Goal: Task Accomplishment & Management: Use online tool/utility

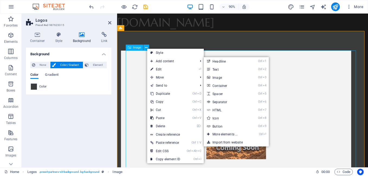
click at [355, 101] on figure at bounding box center [250, 126] width 256 height 142
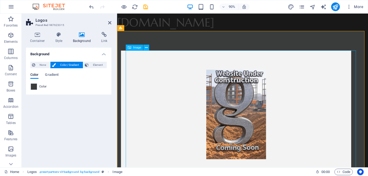
click at [238, 114] on figure at bounding box center [250, 126] width 256 height 142
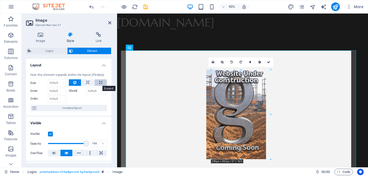
click at [98, 83] on button at bounding box center [101, 82] width 12 height 7
type input "100"
select select "%"
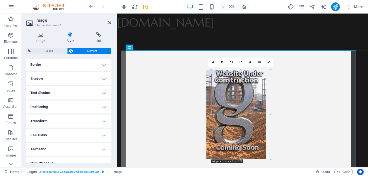
scroll to position [125, 0]
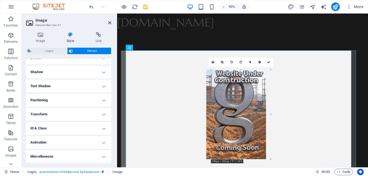
click at [102, 157] on h4 "Miscellaneous" at bounding box center [68, 156] width 85 height 13
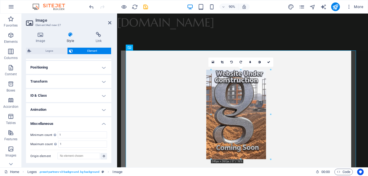
scroll to position [158, 0]
click at [102, 122] on h4 "Miscellaneous" at bounding box center [68, 122] width 85 height 10
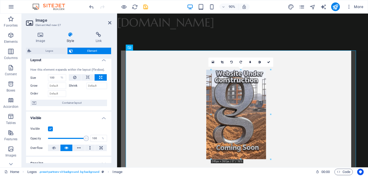
scroll to position [0, 0]
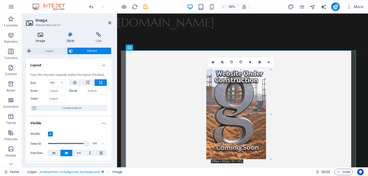
click at [40, 36] on icon at bounding box center [40, 34] width 29 height 5
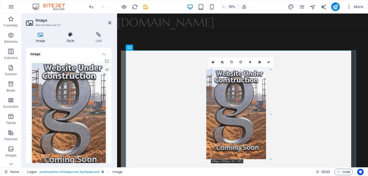
click at [71, 36] on icon at bounding box center [70, 34] width 27 height 5
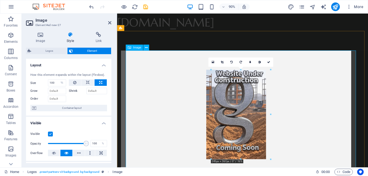
click at [160, 91] on figure at bounding box center [250, 126] width 256 height 142
click at [171, 93] on figure at bounding box center [250, 126] width 256 height 142
click at [146, 47] on icon at bounding box center [146, 47] width 3 height 5
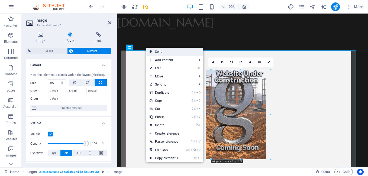
click at [159, 50] on link "Style" at bounding box center [174, 52] width 57 height 8
select select "rem"
select select "px"
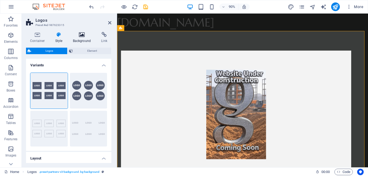
click at [82, 35] on icon at bounding box center [82, 34] width 26 height 5
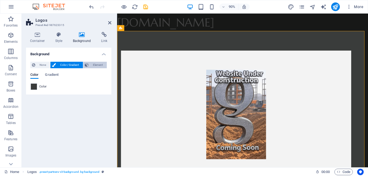
click at [94, 66] on span "Element" at bounding box center [97, 65] width 15 height 7
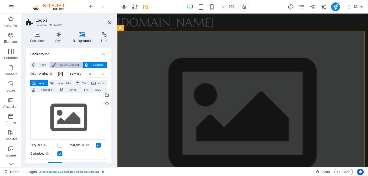
click at [62, 64] on span "Color / Gradient" at bounding box center [70, 65] width 24 height 7
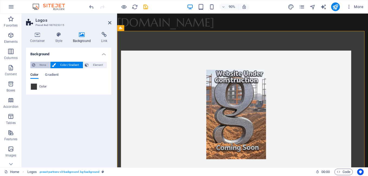
click at [41, 65] on span "None" at bounding box center [43, 65] width 12 height 7
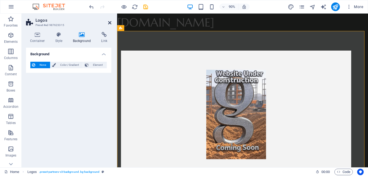
click at [110, 22] on icon at bounding box center [109, 23] width 3 height 4
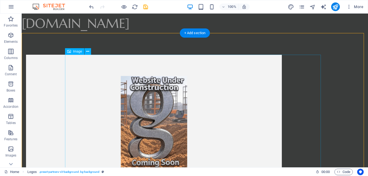
click at [261, 82] on figure at bounding box center [154, 126] width 256 height 142
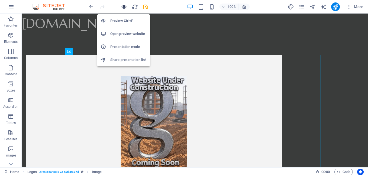
click at [124, 7] on icon "button" at bounding box center [124, 7] width 6 height 6
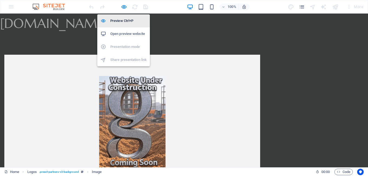
click at [125, 19] on h6 "Preview Ctrl+P" at bounding box center [128, 21] width 36 height 7
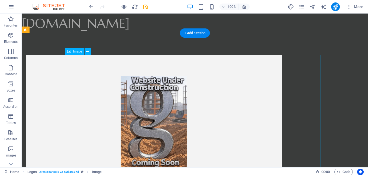
click at [113, 88] on figure at bounding box center [154, 126] width 256 height 142
select select "%"
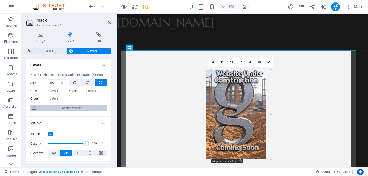
click at [33, 107] on icon at bounding box center [34, 108] width 4 height 7
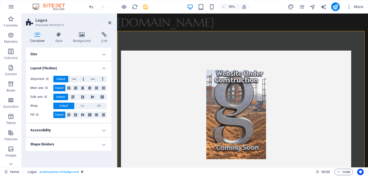
click at [103, 56] on h4 "Size" at bounding box center [68, 54] width 85 height 13
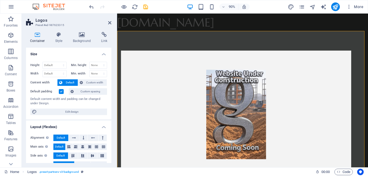
click at [102, 56] on h4 "Size" at bounding box center [68, 53] width 85 height 10
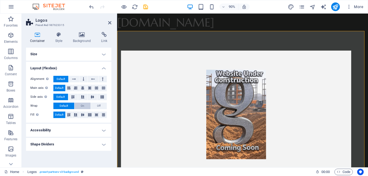
click at [82, 105] on span "On" at bounding box center [83, 106] width 4 height 7
click at [103, 54] on h4 "Size" at bounding box center [68, 54] width 85 height 13
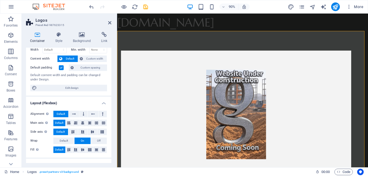
scroll to position [27, 0]
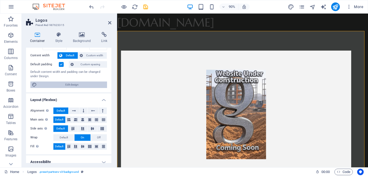
click at [71, 85] on span "Edit design" at bounding box center [72, 85] width 67 height 7
select select "rem"
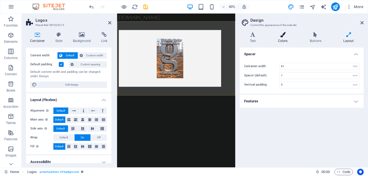
click at [283, 34] on icon at bounding box center [283, 34] width 30 height 5
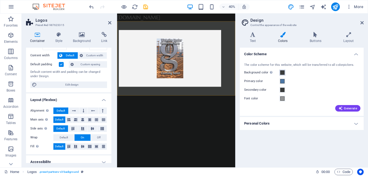
click at [282, 73] on span at bounding box center [282, 73] width 4 height 4
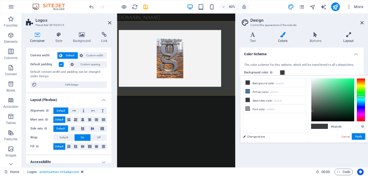
click at [349, 33] on icon at bounding box center [349, 34] width 30 height 5
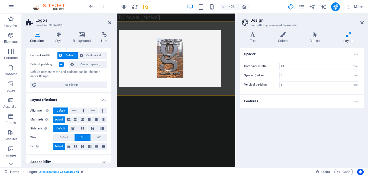
click at [356, 101] on h4 "Features" at bounding box center [302, 101] width 124 height 13
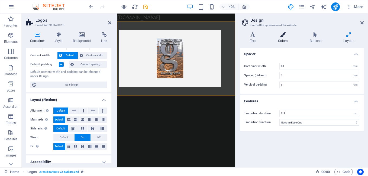
click at [285, 35] on icon at bounding box center [283, 34] width 30 height 5
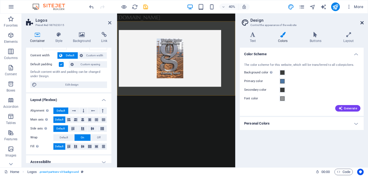
click at [363, 23] on icon at bounding box center [362, 23] width 3 height 4
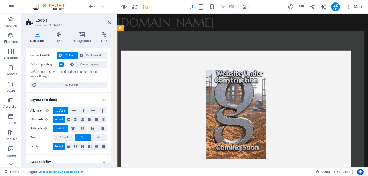
click at [108, 22] on h2 "Logos" at bounding box center [74, 20] width 76 height 5
click at [110, 23] on icon at bounding box center [109, 23] width 3 height 4
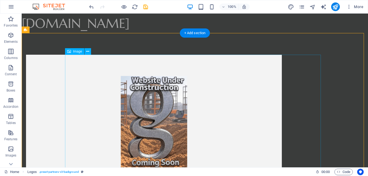
click at [130, 91] on figure at bounding box center [154, 126] width 256 height 142
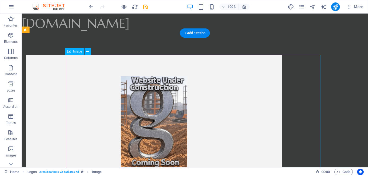
click at [282, 92] on figure at bounding box center [154, 126] width 256 height 142
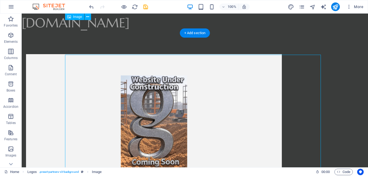
scroll to position [0, 0]
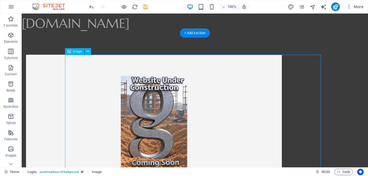
click at [200, 104] on figure at bounding box center [154, 126] width 256 height 142
select select "%"
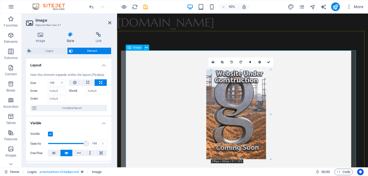
click at [267, 108] on figure at bounding box center [250, 126] width 256 height 142
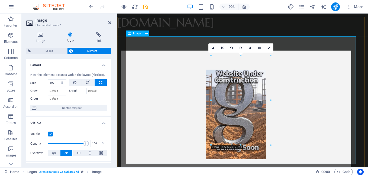
scroll to position [34, 0]
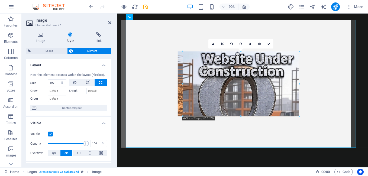
drag, startPoint x: 272, startPoint y: 129, endPoint x: 259, endPoint y: 102, distance: 30.2
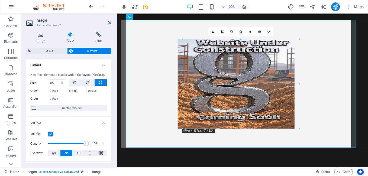
click at [91, 8] on icon "undo" at bounding box center [91, 7] width 6 height 6
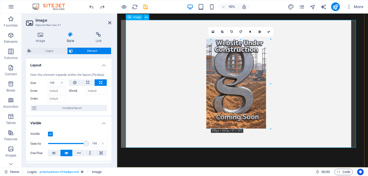
click at [253, 94] on figure at bounding box center [250, 92] width 256 height 142
click at [213, 31] on icon at bounding box center [213, 32] width 3 height 4
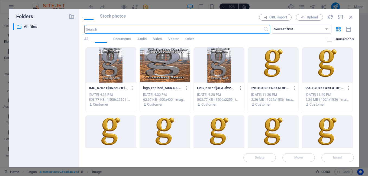
scroll to position [0, 0]
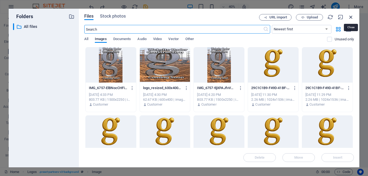
click at [350, 17] on icon "button" at bounding box center [351, 17] width 6 height 6
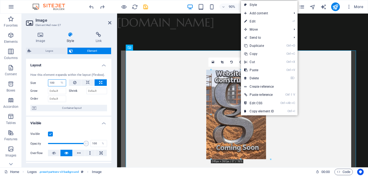
click at [55, 83] on input "100" at bounding box center [57, 83] width 18 height 7
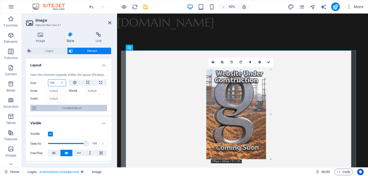
type input "150"
click at [109, 22] on icon at bounding box center [109, 23] width 3 height 4
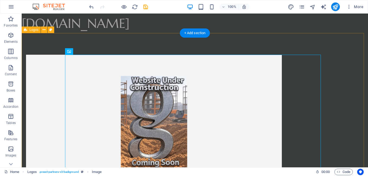
click at [332, 60] on div at bounding box center [195, 126] width 347 height 186
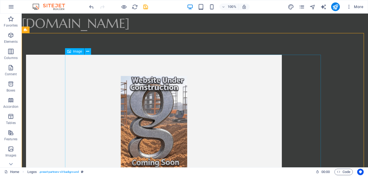
click at [77, 52] on span "Image" at bounding box center [77, 51] width 9 height 3
click at [89, 52] on icon at bounding box center [87, 52] width 3 height 6
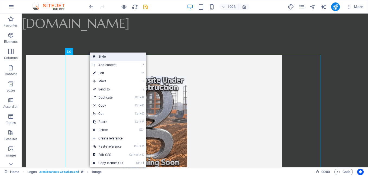
click at [98, 55] on link "Style" at bounding box center [118, 57] width 57 height 8
select select "rem"
select select "px"
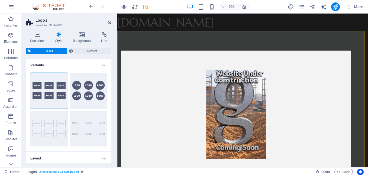
click at [104, 64] on h4 "Variants" at bounding box center [68, 64] width 85 height 10
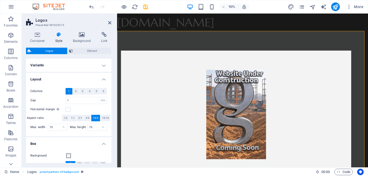
click at [103, 66] on h4 "Variants" at bounding box center [68, 65] width 85 height 13
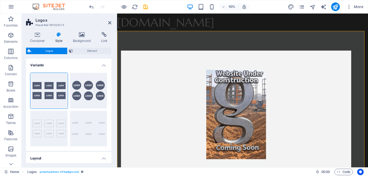
click at [103, 65] on h4 "Variants" at bounding box center [68, 64] width 85 height 10
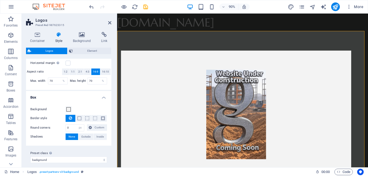
scroll to position [51, 0]
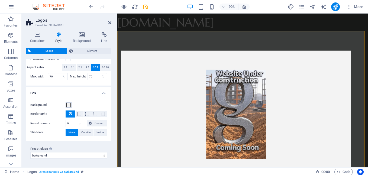
click at [69, 106] on span at bounding box center [68, 105] width 4 height 4
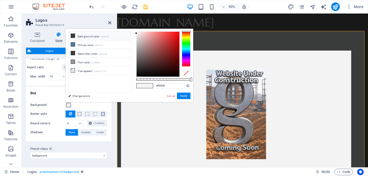
click at [75, 36] on icon at bounding box center [73, 36] width 4 height 4
type input "#3a3c3b"
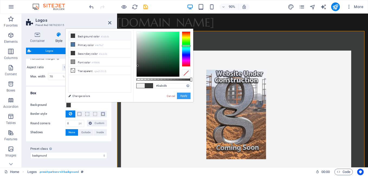
drag, startPoint x: 184, startPoint y: 97, endPoint x: 74, endPoint y: 88, distance: 111.0
click at [184, 97] on button "Apply" at bounding box center [184, 96] width 14 height 7
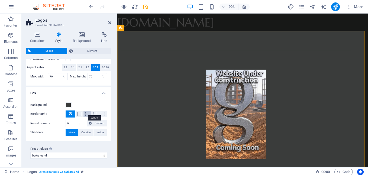
click at [85, 113] on span at bounding box center [87, 114] width 4 height 4
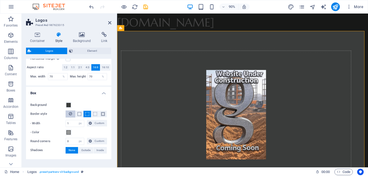
click at [69, 114] on icon at bounding box center [70, 114] width 3 height 7
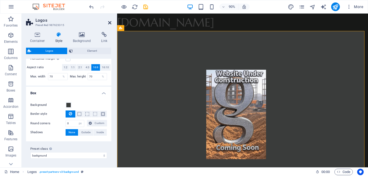
click at [110, 22] on icon at bounding box center [109, 23] width 3 height 4
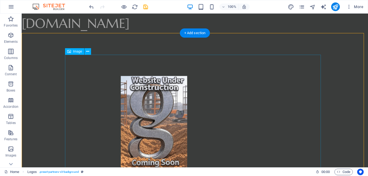
click at [281, 85] on figure at bounding box center [154, 126] width 256 height 142
click at [339, 84] on div at bounding box center [195, 126] width 347 height 186
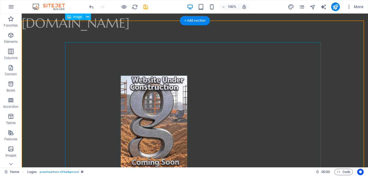
scroll to position [0, 0]
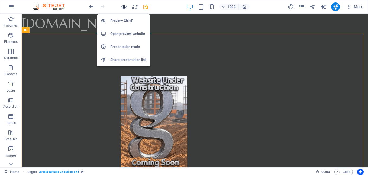
click at [124, 6] on icon "button" at bounding box center [124, 7] width 6 height 6
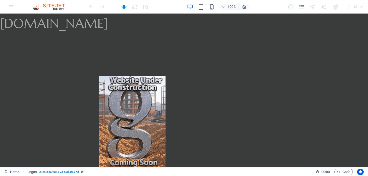
click at [166, 100] on img at bounding box center [132, 126] width 66 height 100
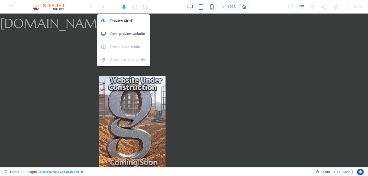
click at [123, 6] on icon "button" at bounding box center [124, 7] width 6 height 6
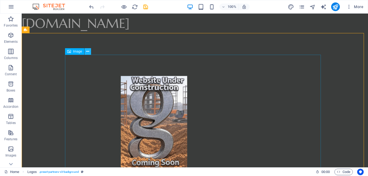
click at [88, 52] on icon at bounding box center [87, 52] width 3 height 6
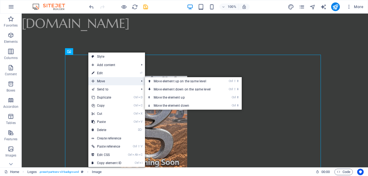
click at [103, 81] on span "Move" at bounding box center [112, 81] width 49 height 8
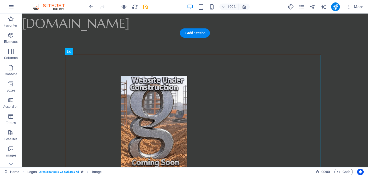
drag, startPoint x: 101, startPoint y: 66, endPoint x: 79, endPoint y: 44, distance: 31.1
drag, startPoint x: 94, startPoint y: 66, endPoint x: 73, endPoint y: 39, distance: 34.3
click at [87, 52] on icon at bounding box center [87, 52] width 3 height 6
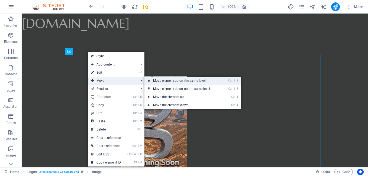
click at [160, 80] on link "Ctrl ⇧ ⬆ Move element up on the same level" at bounding box center [183, 81] width 76 height 8
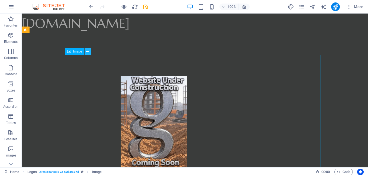
click at [89, 51] on icon at bounding box center [87, 52] width 3 height 6
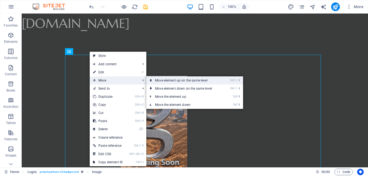
click at [161, 80] on link "Ctrl ⇧ ⬆ Move element up on the same level" at bounding box center [184, 80] width 76 height 8
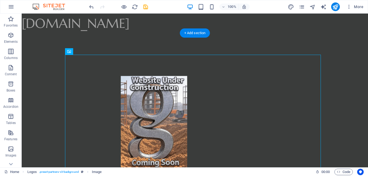
drag, startPoint x: 99, startPoint y: 65, endPoint x: 78, endPoint y: 43, distance: 29.7
click at [88, 52] on icon at bounding box center [87, 52] width 3 height 6
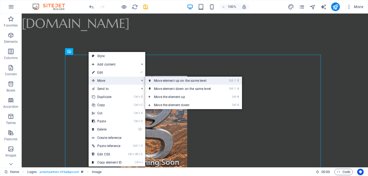
click at [161, 79] on link "Ctrl ⇧ ⬆ Move element up on the same level" at bounding box center [183, 81] width 76 height 8
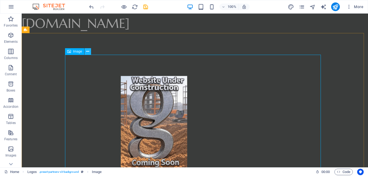
click at [86, 52] on icon at bounding box center [87, 52] width 3 height 6
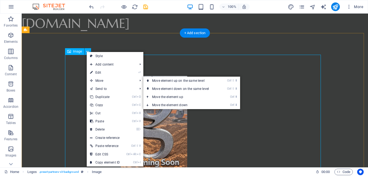
click at [168, 66] on figure at bounding box center [154, 126] width 256 height 142
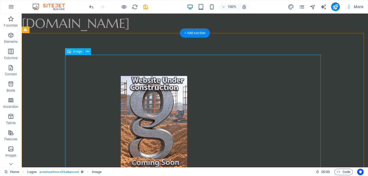
click at [150, 65] on figure at bounding box center [154, 126] width 256 height 142
click at [191, 103] on figure at bounding box center [154, 126] width 256 height 142
click at [195, 96] on figure at bounding box center [154, 126] width 256 height 142
select select "%"
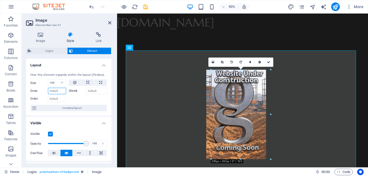
click at [63, 91] on input "Grow" at bounding box center [57, 91] width 18 height 7
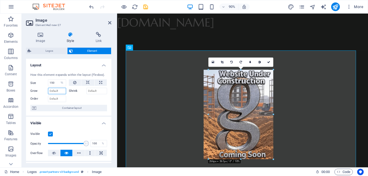
drag, startPoint x: 271, startPoint y: 71, endPoint x: 272, endPoint y: 68, distance: 3.0
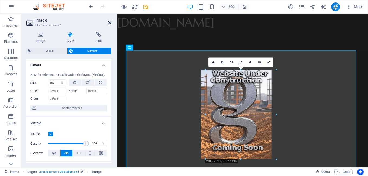
click at [110, 22] on icon at bounding box center [109, 23] width 3 height 4
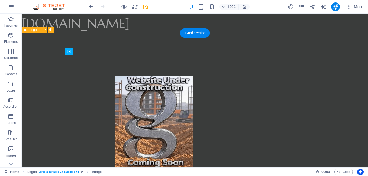
click at [336, 67] on div at bounding box center [195, 126] width 347 height 186
click at [197, 91] on figure at bounding box center [154, 126] width 256 height 142
select select "%"
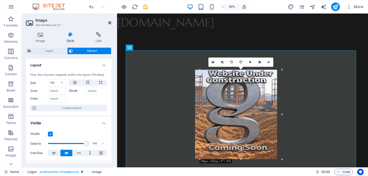
click at [110, 23] on icon at bounding box center [109, 23] width 3 height 4
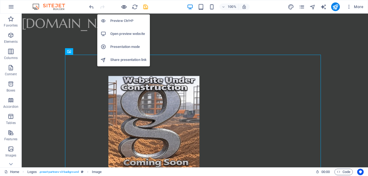
click at [123, 7] on icon "button" at bounding box center [124, 7] width 6 height 6
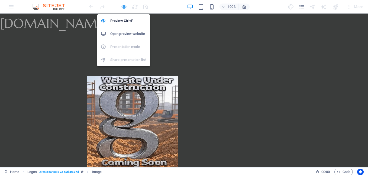
click at [123, 6] on icon "button" at bounding box center [124, 7] width 6 height 6
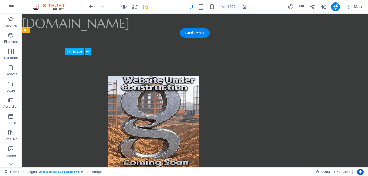
click at [199, 84] on figure at bounding box center [154, 126] width 256 height 142
click at [220, 87] on figure at bounding box center [154, 126] width 256 height 142
select select "%"
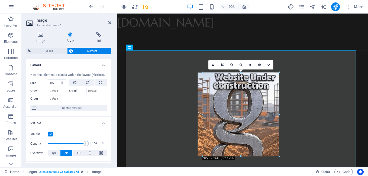
drag, startPoint x: 281, startPoint y: 70, endPoint x: 266, endPoint y: 76, distance: 16.2
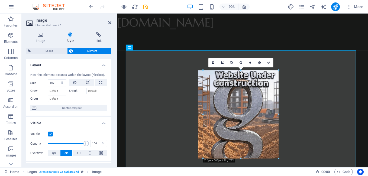
drag, startPoint x: 280, startPoint y: 70, endPoint x: 272, endPoint y: 71, distance: 8.2
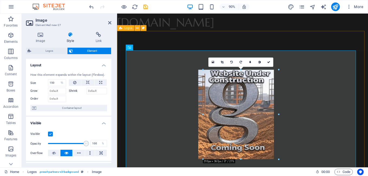
click at [328, 42] on div at bounding box center [256, 126] width 279 height 186
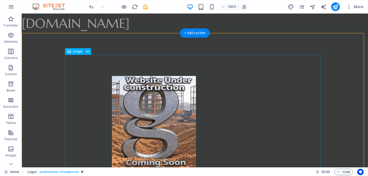
click at [253, 69] on figure at bounding box center [154, 126] width 256 height 142
click at [84, 43] on div at bounding box center [195, 126] width 347 height 186
click at [68, 42] on div at bounding box center [195, 126] width 347 height 186
select select "rem"
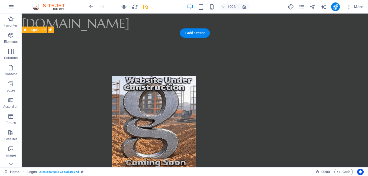
select select "px"
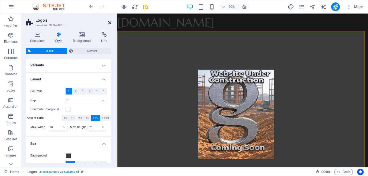
click at [110, 23] on icon at bounding box center [109, 23] width 3 height 4
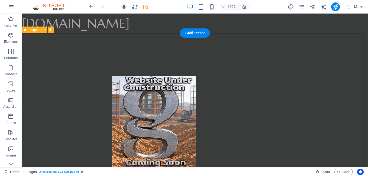
click at [67, 51] on div at bounding box center [195, 126] width 347 height 186
select select "rem"
select select "px"
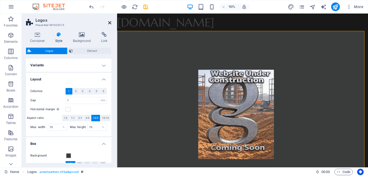
click at [109, 21] on icon at bounding box center [109, 23] width 3 height 4
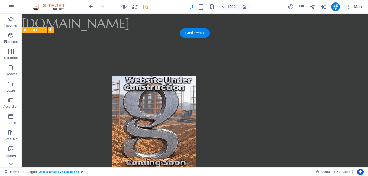
click at [42, 46] on div at bounding box center [195, 126] width 347 height 186
click at [44, 30] on icon at bounding box center [44, 30] width 3 height 6
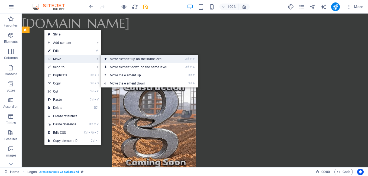
click at [125, 60] on link "Ctrl ⇧ ⬆ Move element up on the same level" at bounding box center [139, 59] width 76 height 8
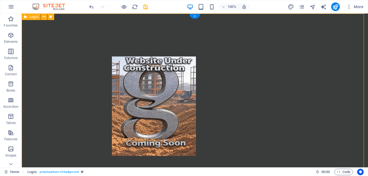
click at [46, 44] on div at bounding box center [195, 107] width 347 height 186
click at [34, 50] on div at bounding box center [195, 107] width 347 height 186
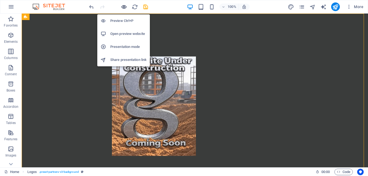
click at [126, 8] on icon "button" at bounding box center [124, 7] width 6 height 6
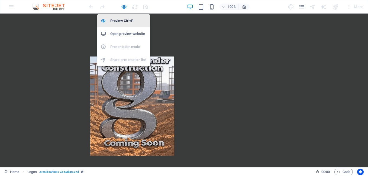
click at [122, 20] on h6 "Preview Ctrl+P" at bounding box center [128, 21] width 36 height 7
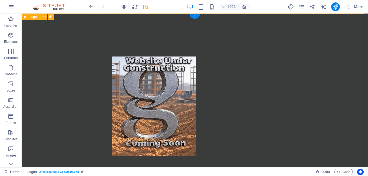
click at [47, 35] on div at bounding box center [195, 107] width 347 height 186
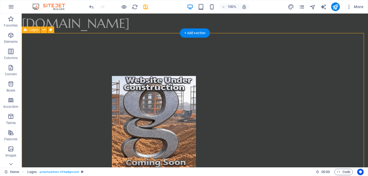
click at [32, 52] on div at bounding box center [195, 126] width 347 height 186
click at [47, 30] on button at bounding box center [44, 30] width 7 height 7
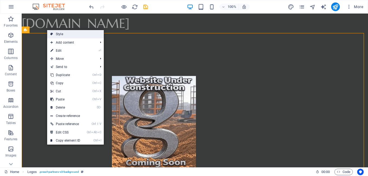
click at [57, 34] on link "Style" at bounding box center [75, 34] width 57 height 8
select select "rem"
select select "px"
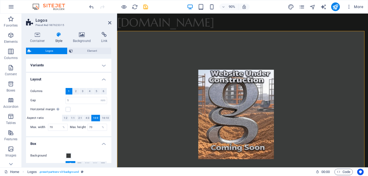
click at [102, 66] on h4 "Variants" at bounding box center [68, 65] width 85 height 13
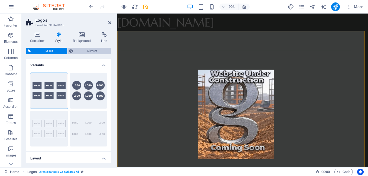
click at [90, 50] on span "Element" at bounding box center [92, 51] width 35 height 7
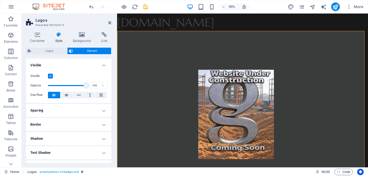
click at [101, 112] on h4 "Spacing" at bounding box center [68, 110] width 85 height 13
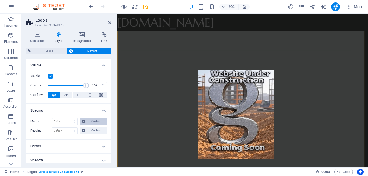
click at [86, 122] on button "Custom" at bounding box center [93, 121] width 27 height 7
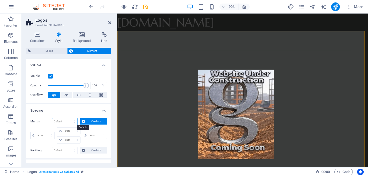
click at [72, 122] on select "Default auto px % rem vw vh Custom" at bounding box center [64, 122] width 25 height 7
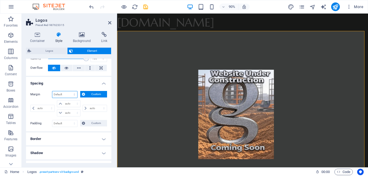
click at [74, 92] on select "Default auto px % rem vw vh Custom" at bounding box center [64, 94] width 25 height 7
click at [81, 81] on h4 "Spacing" at bounding box center [68, 82] width 85 height 10
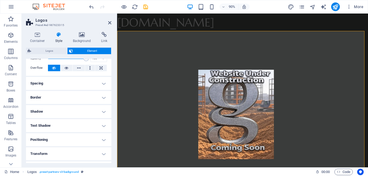
click at [101, 85] on h4 "Spacing" at bounding box center [68, 83] width 85 height 13
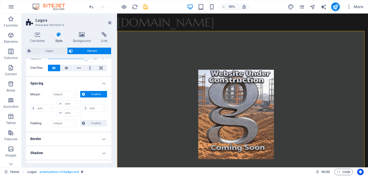
click at [85, 94] on button "Custom" at bounding box center [93, 94] width 27 height 7
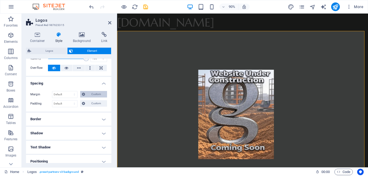
click at [87, 93] on span "Custom" at bounding box center [96, 94] width 19 height 7
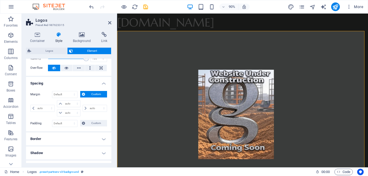
click at [87, 93] on span "Custom" at bounding box center [96, 94] width 19 height 7
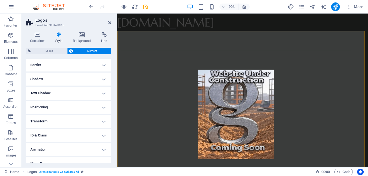
scroll to position [88, 0]
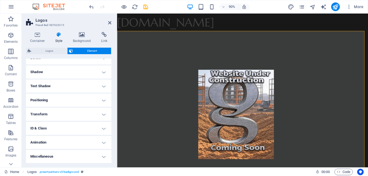
click at [103, 101] on h4 "Positioning" at bounding box center [68, 100] width 85 height 13
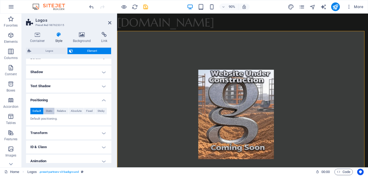
click at [48, 112] on span "Static" at bounding box center [49, 111] width 7 height 7
click at [59, 111] on span "Relative" at bounding box center [61, 111] width 9 height 7
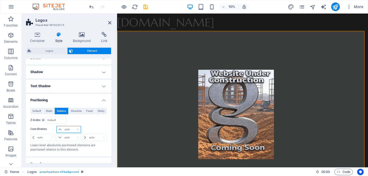
click at [66, 129] on select "auto px rem % em" at bounding box center [69, 129] width 24 height 7
click at [62, 129] on select "auto px rem % em" at bounding box center [69, 129] width 24 height 7
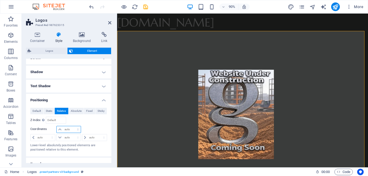
click at [69, 129] on select "auto px rem % em" at bounding box center [69, 129] width 24 height 7
click at [74, 111] on span "Absolute" at bounding box center [76, 111] width 11 height 7
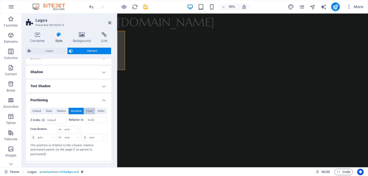
click at [88, 110] on span "Fixed" at bounding box center [89, 111] width 7 height 7
click at [76, 110] on span "Absolute" at bounding box center [76, 111] width 11 height 7
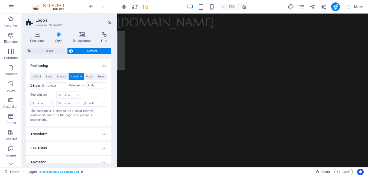
scroll to position [116, 0]
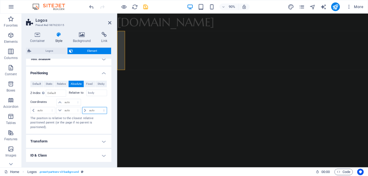
click at [86, 110] on select "auto px rem % em" at bounding box center [94, 110] width 24 height 7
click at [89, 85] on span "Fixed" at bounding box center [89, 84] width 7 height 7
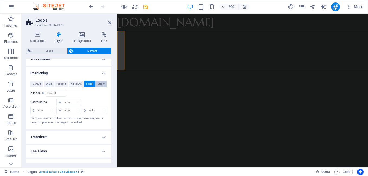
click at [99, 85] on span "Sticky" at bounding box center [101, 84] width 7 height 7
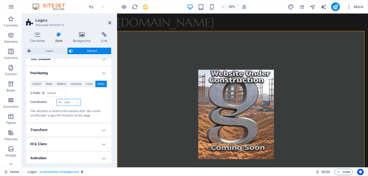
click at [59, 102] on select "auto px rem % em" at bounding box center [69, 102] width 24 height 7
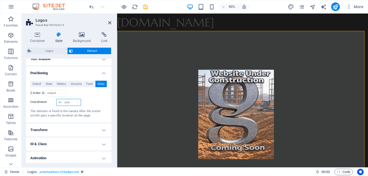
select select "em"
click at [72, 99] on select "auto px rem % em" at bounding box center [69, 102] width 24 height 7
type input "0"
click at [59, 103] on icon at bounding box center [59, 102] width 3 height 3
click at [75, 102] on select "auto px rem % em" at bounding box center [77, 102] width 8 height 7
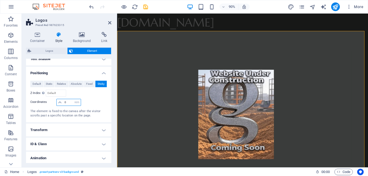
click at [73, 99] on select "auto px rem % em" at bounding box center [77, 102] width 8 height 7
click at [76, 102] on select "auto px rem % em" at bounding box center [77, 102] width 8 height 7
click at [73, 99] on select "auto px rem % em" at bounding box center [77, 102] width 8 height 7
click at [76, 102] on select "auto px rem % em" at bounding box center [77, 102] width 8 height 7
select select "auto"
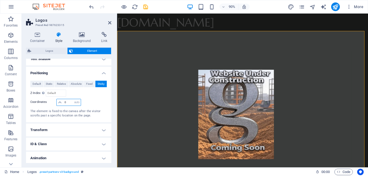
click at [73, 99] on select "auto px rem % em" at bounding box center [77, 102] width 8 height 7
select select "DISABLED_OPTION_VALUE"
click at [36, 92] on label "Z-Index Sets the order of the element from back to front. The higher the value,…" at bounding box center [37, 93] width 15 height 3
click at [49, 83] on span "Static" at bounding box center [49, 84] width 7 height 7
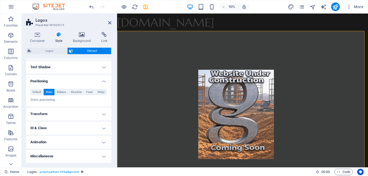
scroll to position [107, 0]
click at [36, 92] on span "Default" at bounding box center [37, 92] width 8 height 7
click at [103, 114] on h4 "Transform" at bounding box center [68, 114] width 85 height 13
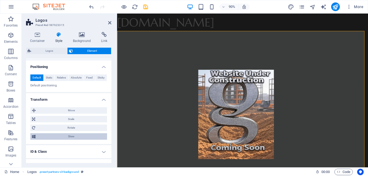
scroll to position [134, 0]
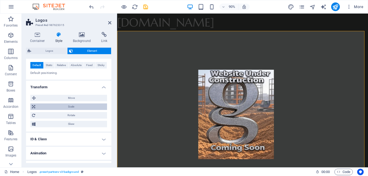
click at [72, 107] on span "Scale" at bounding box center [71, 107] width 69 height 7
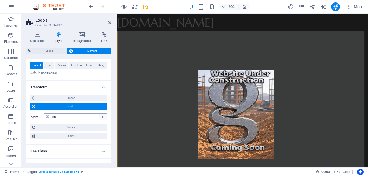
click at [101, 116] on div "%" at bounding box center [103, 117] width 8 height 7
click at [68, 117] on input "100" at bounding box center [78, 117] width 56 height 7
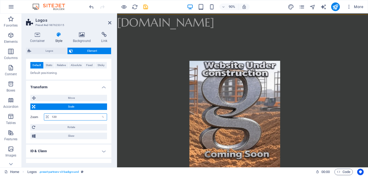
click at [60, 117] on input "120" at bounding box center [78, 117] width 56 height 7
type input "140"
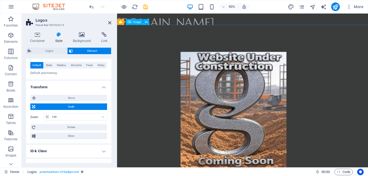
click at [173, 45] on figure at bounding box center [247, 125] width 359 height 199
click at [242, 23] on div at bounding box center [256, 126] width 391 height 260
click at [166, 49] on figure at bounding box center [247, 125] width 359 height 199
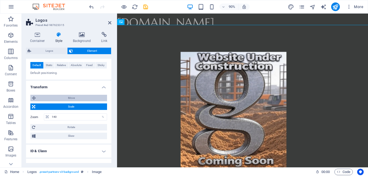
click at [63, 98] on span "Move" at bounding box center [71, 98] width 68 height 7
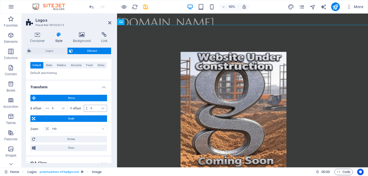
click at [86, 110] on icon at bounding box center [86, 108] width 1 height 3
click at [91, 108] on input "0" at bounding box center [98, 108] width 18 height 7
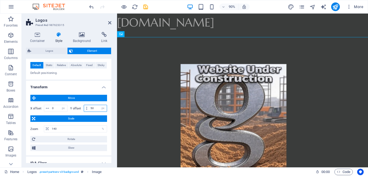
click at [95, 107] on input "50" at bounding box center [98, 108] width 18 height 7
type input "5"
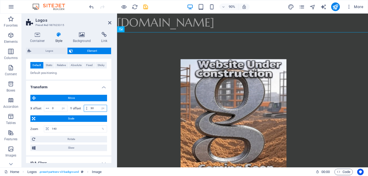
click at [97, 107] on input "30" at bounding box center [98, 108] width 18 height 7
type input "3"
type input "20"
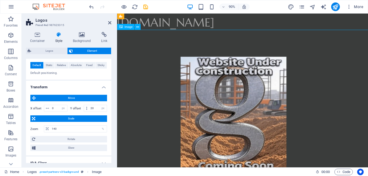
click at [260, 110] on figure at bounding box center [247, 131] width 359 height 199
click at [274, 107] on figure at bounding box center [247, 131] width 359 height 199
select select "%"
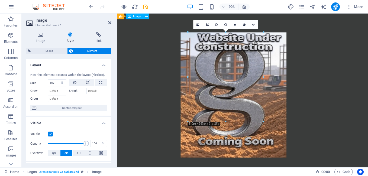
scroll to position [54, 0]
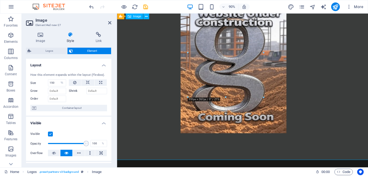
click at [264, 80] on div at bounding box center [264, 53] width 2 height 90
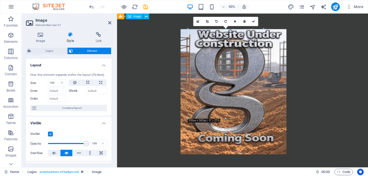
scroll to position [27, 0]
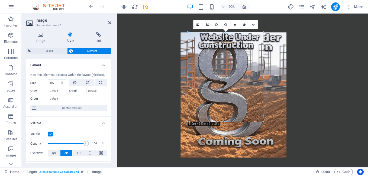
click at [263, 76] on div at bounding box center [264, 78] width 2 height 90
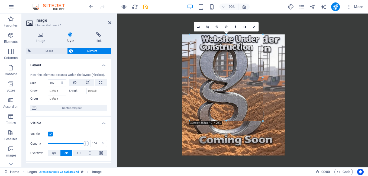
drag, startPoint x: 263, startPoint y: 77, endPoint x: 260, endPoint y: 77, distance: 3.3
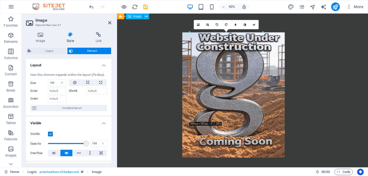
click at [344, 67] on figure at bounding box center [247, 104] width 359 height 199
click at [108, 23] on icon at bounding box center [109, 23] width 3 height 4
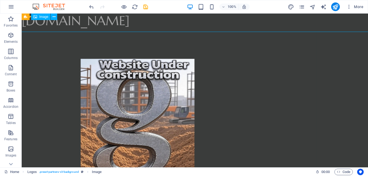
scroll to position [0, 0]
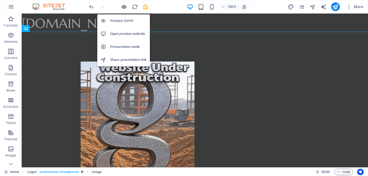
click at [124, 5] on icon "button" at bounding box center [124, 7] width 6 height 6
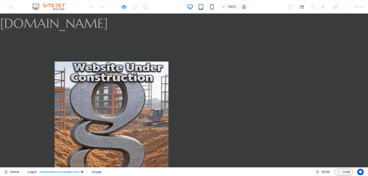
click at [291, 87] on figure at bounding box center [111, 131] width 359 height 199
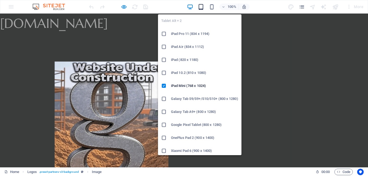
click at [200, 7] on icon "button" at bounding box center [201, 7] width 6 height 6
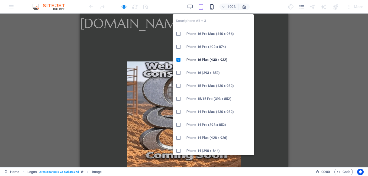
click at [212, 7] on icon "button" at bounding box center [212, 7] width 6 height 6
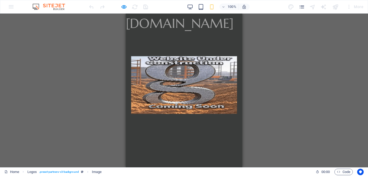
click at [208, 78] on img at bounding box center [184, 85] width 106 height 58
click at [198, 81] on img at bounding box center [184, 85] width 106 height 58
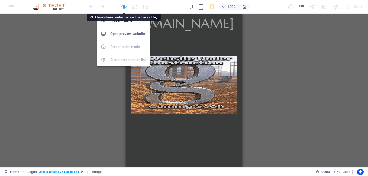
click at [123, 6] on icon "button" at bounding box center [124, 7] width 6 height 6
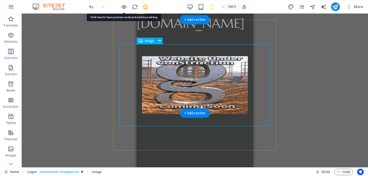
click at [220, 83] on figure at bounding box center [194, 85] width 151 height 82
select select "%"
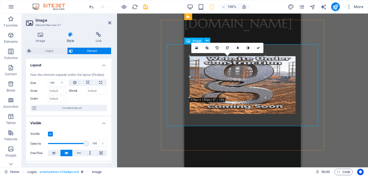
click at [266, 78] on figure at bounding box center [242, 85] width 151 height 82
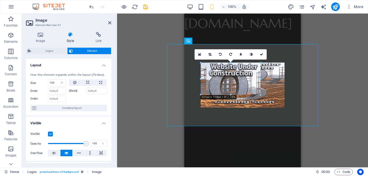
drag, startPoint x: 265, startPoint y: 76, endPoint x: 248, endPoint y: 76, distance: 16.8
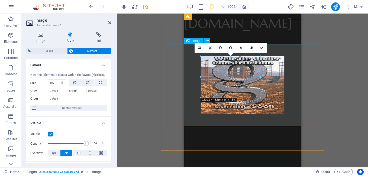
drag, startPoint x: 444, startPoint y: 90, endPoint x: 246, endPoint y: 78, distance: 198.4
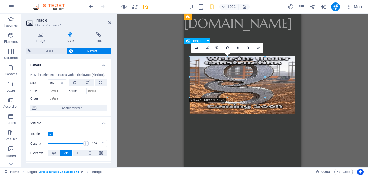
click at [234, 97] on figure at bounding box center [242, 85] width 151 height 82
click at [91, 7] on icon "undo" at bounding box center [91, 7] width 6 height 6
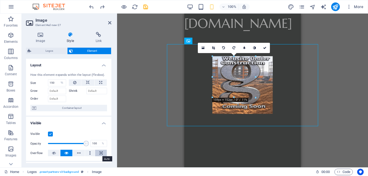
click at [100, 152] on icon at bounding box center [101, 153] width 3 height 7
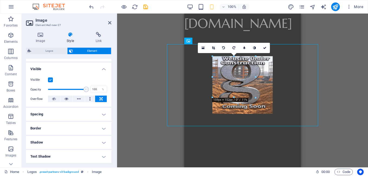
scroll to position [81, 0]
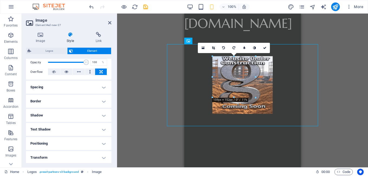
click at [324, 136] on div "Drag here to replace the existing content. Press “Ctrl” if you want to create a…" at bounding box center [242, 91] width 251 height 154
click at [349, 118] on div "Drag here to replace the existing content. Press “Ctrl” if you want to create a…" at bounding box center [242, 91] width 251 height 154
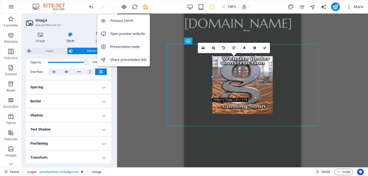
click at [123, 6] on icon "button" at bounding box center [124, 7] width 6 height 6
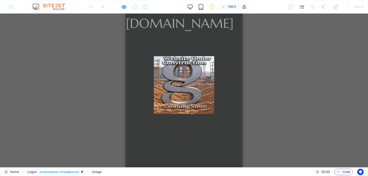
click at [280, 79] on div "Drag here to replace the existing content. Press “Ctrl” if you want to create a…" at bounding box center [184, 91] width 368 height 154
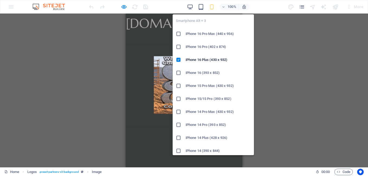
click at [207, 85] on h6 "iPhone 15 Pro Max (430 x 932)" at bounding box center [218, 86] width 65 height 7
click at [211, 8] on icon "button" at bounding box center [212, 7] width 6 height 6
click at [211, 33] on h6 "iPhone 16 Pro Max (440 x 956)" at bounding box center [218, 34] width 65 height 7
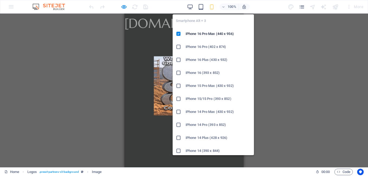
click at [213, 7] on icon "button" at bounding box center [212, 7] width 6 height 6
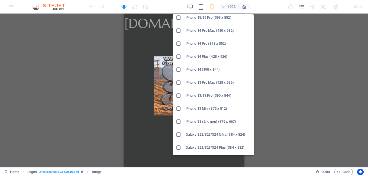
click at [209, 122] on h6 "iPhone SE (2nd gen) (375 x 667)" at bounding box center [218, 122] width 65 height 7
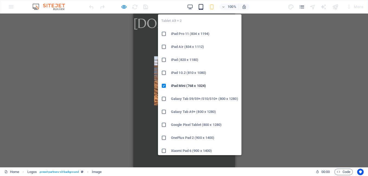
click at [200, 7] on icon "button" at bounding box center [201, 7] width 6 height 6
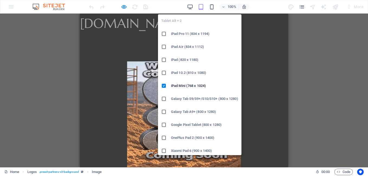
click at [192, 72] on h6 "iPad 10.2 (810 x 1080)" at bounding box center [204, 73] width 67 height 7
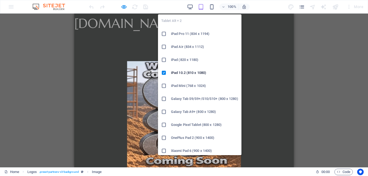
click at [193, 138] on h6 "OnePlus Pad 2 (900 x 1400)" at bounding box center [204, 138] width 67 height 7
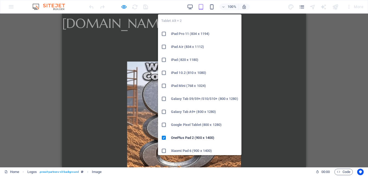
click at [201, 6] on icon "button" at bounding box center [201, 7] width 6 height 6
click at [191, 87] on h6 "iPad Mini (768 x 1024)" at bounding box center [204, 86] width 67 height 7
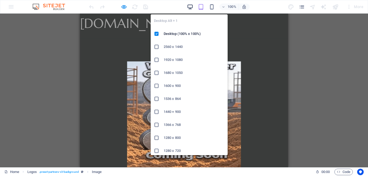
click at [192, 9] on icon "button" at bounding box center [190, 7] width 6 height 6
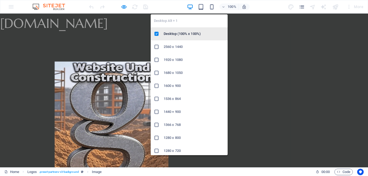
click at [179, 33] on h6 "Desktop (100% x 100%)" at bounding box center [194, 34] width 61 height 7
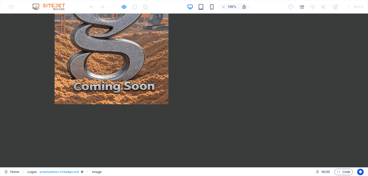
scroll to position [0, 0]
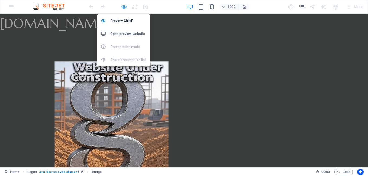
click at [123, 7] on icon "button" at bounding box center [124, 7] width 6 height 6
select select "%"
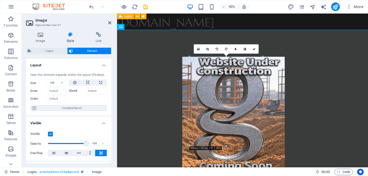
click at [352, 25] on div at bounding box center [256, 131] width 391 height 260
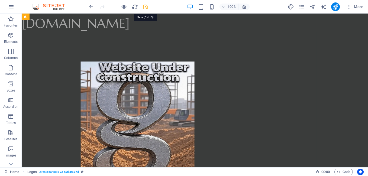
click at [145, 7] on icon "save" at bounding box center [146, 7] width 6 height 6
select select "%"
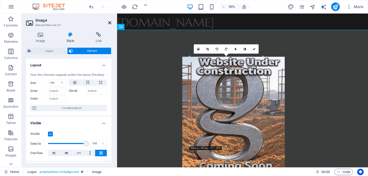
click at [111, 22] on icon at bounding box center [109, 23] width 3 height 4
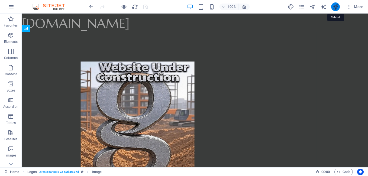
click at [334, 6] on icon "publish" at bounding box center [336, 7] width 6 height 6
select select "%"
